Goal: Find specific page/section: Find specific page/section

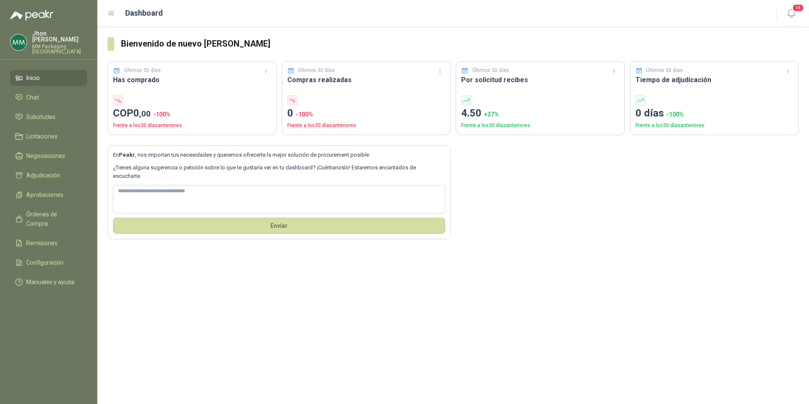
click at [37, 73] on span "Inicio" at bounding box center [33, 77] width 14 height 9
click at [30, 113] on span "Solicitudes" at bounding box center [40, 116] width 29 height 9
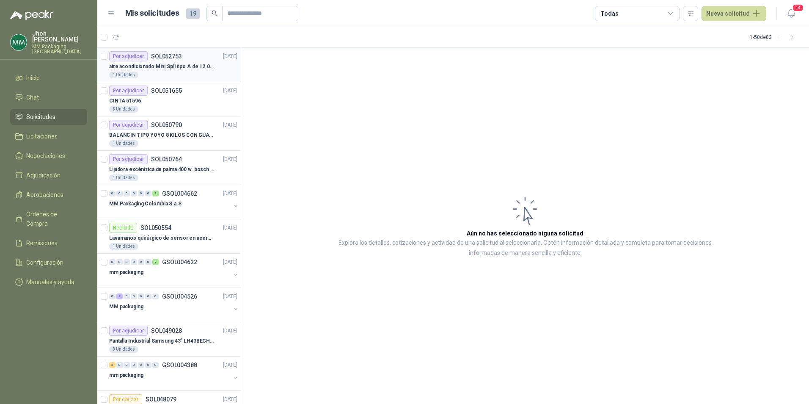
click at [144, 77] on div "1 Unidades" at bounding box center [173, 75] width 128 height 7
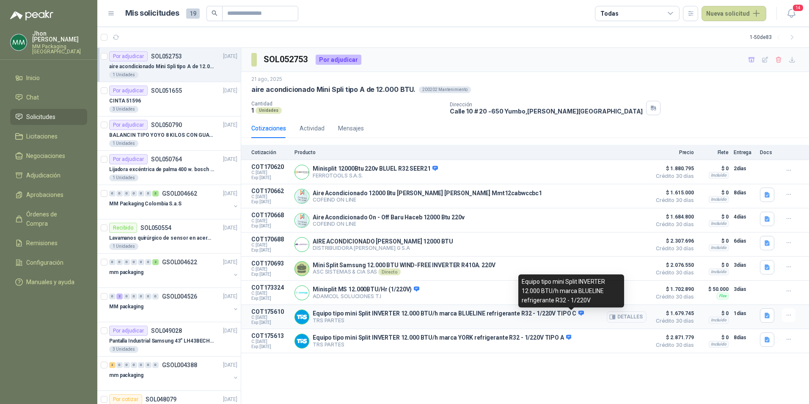
click at [579, 314] on icon at bounding box center [582, 312] width 6 height 5
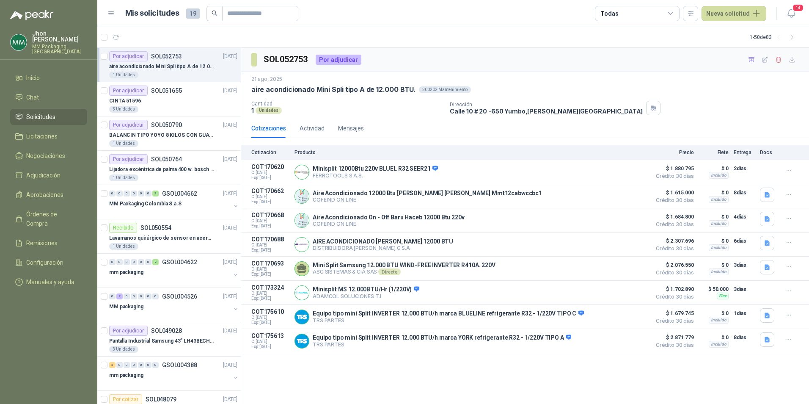
click at [562, 380] on div "SOL052753 Por adjudicar 21 ago, 2025 aire acondicionado Mini Spli tipo A de 12.…" at bounding box center [525, 226] width 568 height 356
click at [791, 58] on icon "button" at bounding box center [792, 59] width 7 height 7
